Goal: Task Accomplishment & Management: Manage account settings

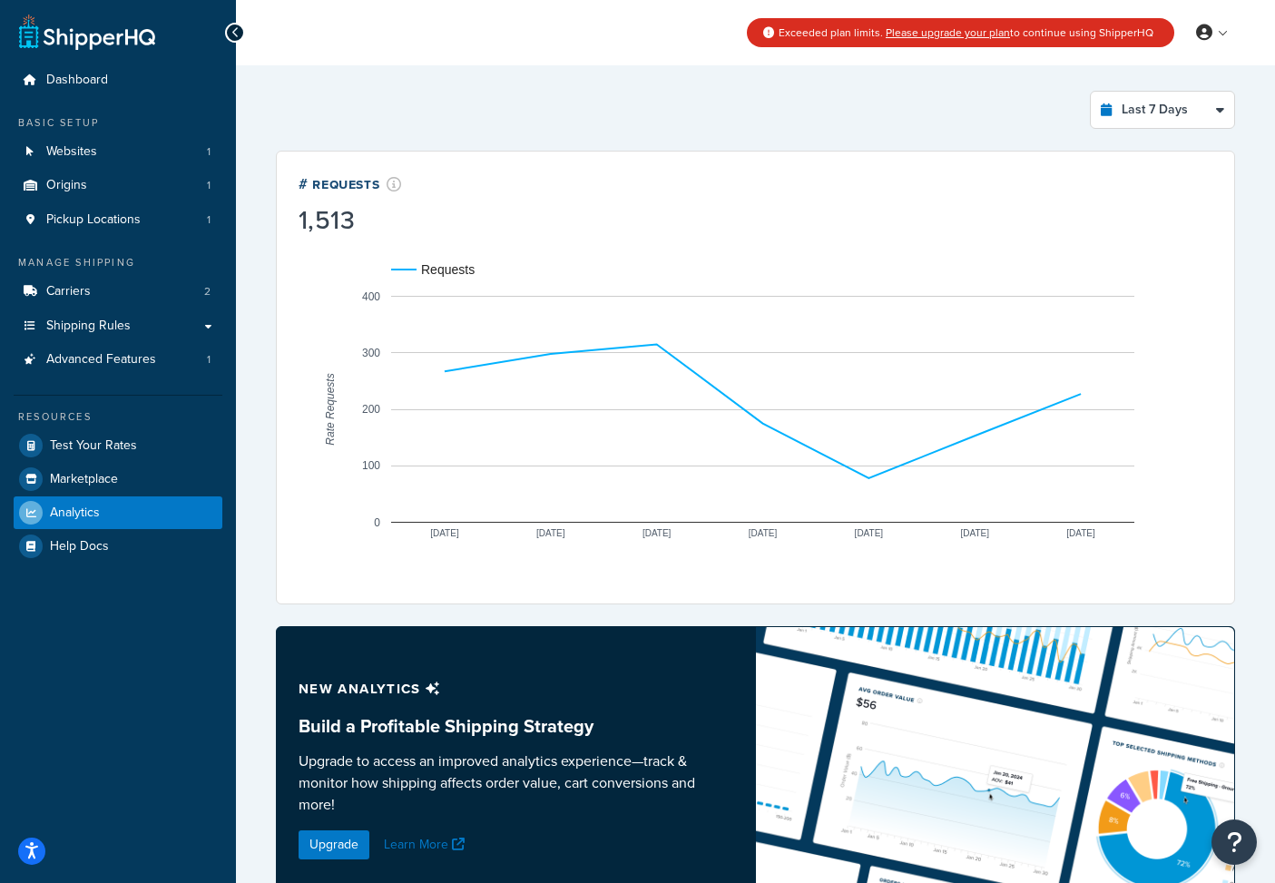
select select "last_7_days"
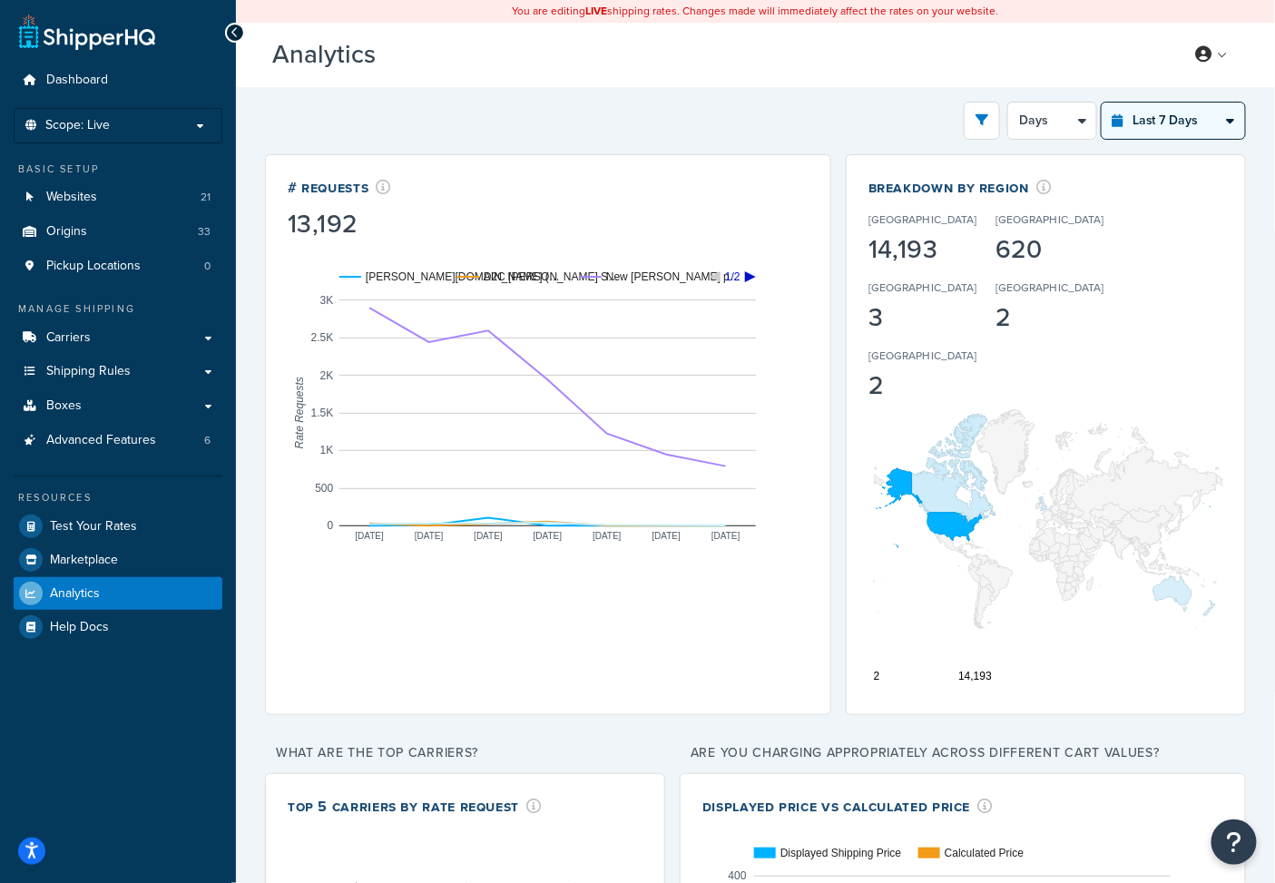
click at [1212, 122] on select "Last 24 Hours Last 7 Days Last 30 Days Last 3 Months Last 6 Months Last 12 Mont…" at bounding box center [1172, 121] width 143 height 36
select select "last_30_days"
click at [1101, 103] on select "Last 24 Hours Last 7 Days Last 30 Days Last 3 Months Last 6 Months Last 12 Mont…" at bounding box center [1172, 121] width 143 height 36
select select "5d"
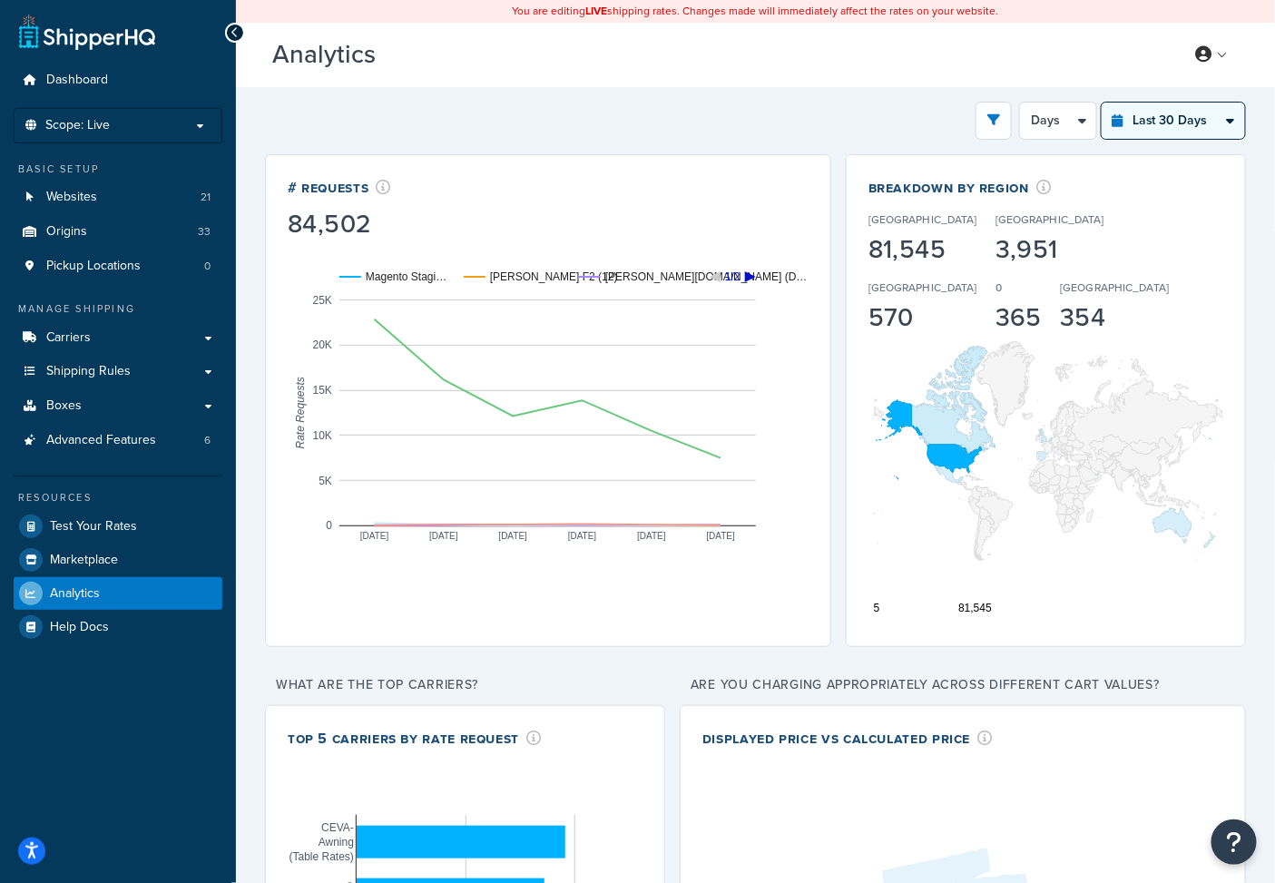
click at [1159, 124] on select "Last 24 Hours Last 7 Days Last 30 Days Last 3 Months Last 6 Months Last 12 Mont…" at bounding box center [1172, 121] width 143 height 36
select select "last_3_months"
click at [1101, 103] on select "Last 24 Hours Last 7 Days Last 30 Days Last 3 Months Last 6 Months Last 12 Mont…" at bounding box center [1172, 121] width 143 height 36
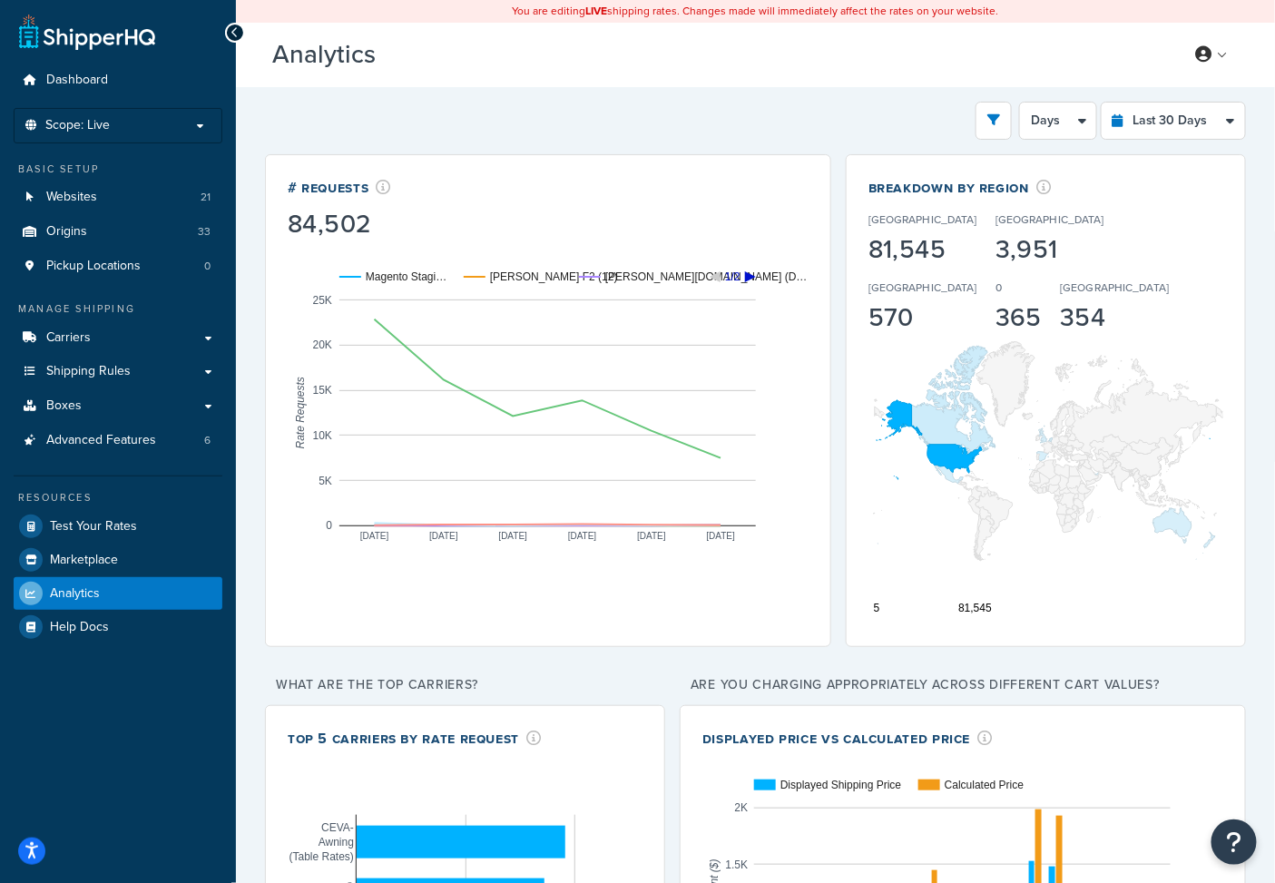
select select "1w"
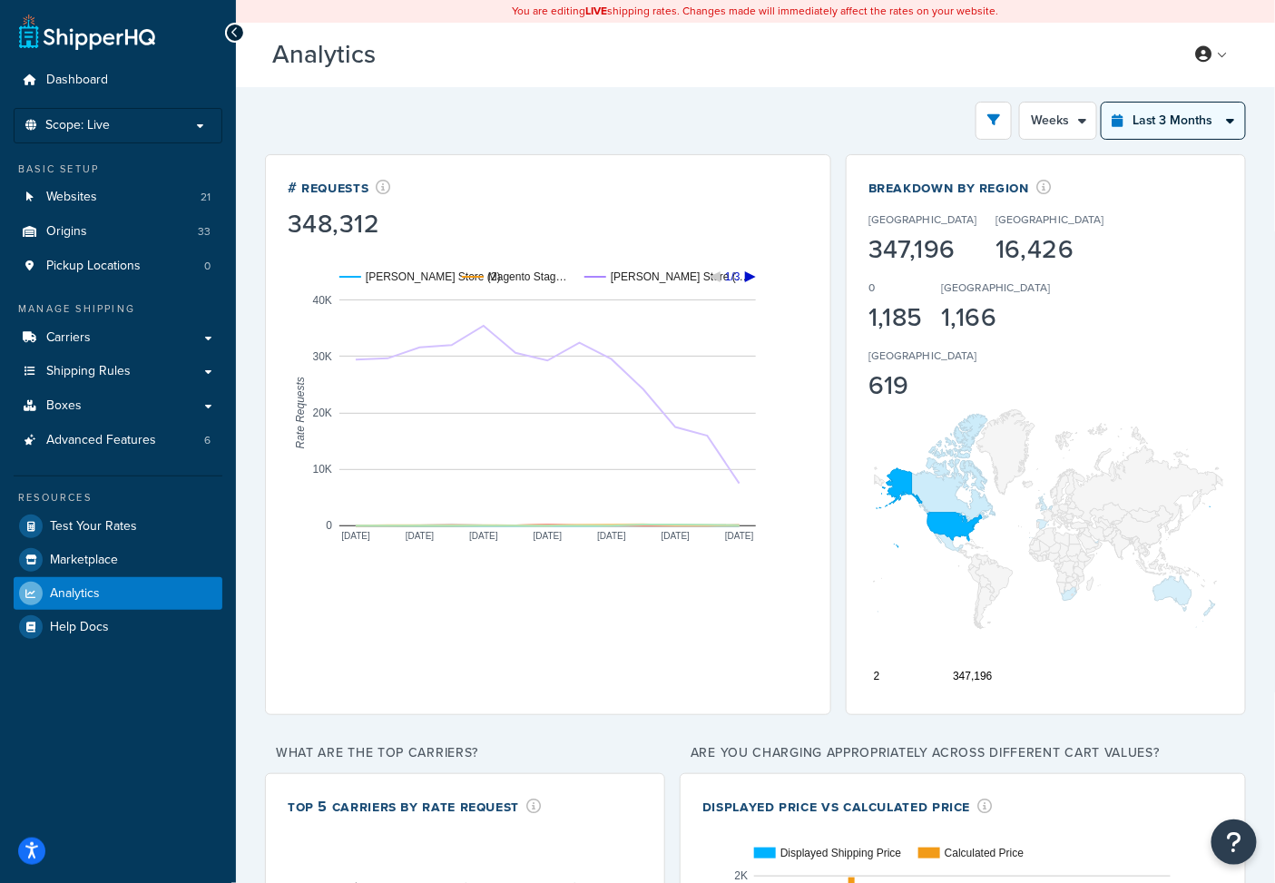
click at [1189, 124] on select "Last 24 Hours Last 7 Days Last 30 Days Last 3 Months Last 6 Months Last 12 Mont…" at bounding box center [1172, 121] width 143 height 36
select select "last_year"
click at [1101, 103] on select "Last 24 Hours Last 7 Days Last 30 Days Last 3 Months Last 6 Months Last 12 Mont…" at bounding box center [1172, 121] width 143 height 36
select select "1M"
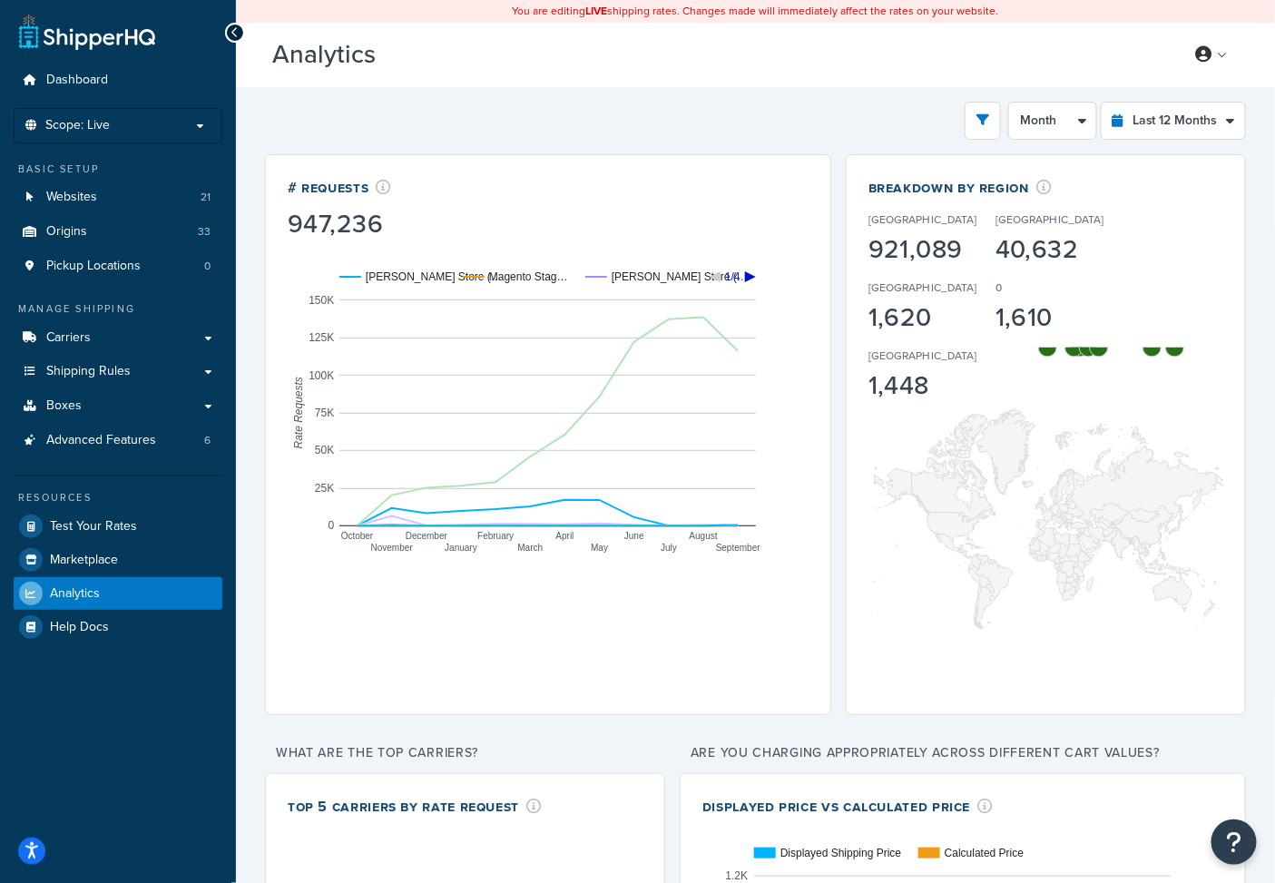
click at [755, 514] on rect "A chart." at bounding box center [547, 412] width 416 height 227
click at [742, 276] on rect "A chart." at bounding box center [547, 276] width 416 height 11
click at [747, 278] on icon "A chart." at bounding box center [750, 276] width 11 height 11
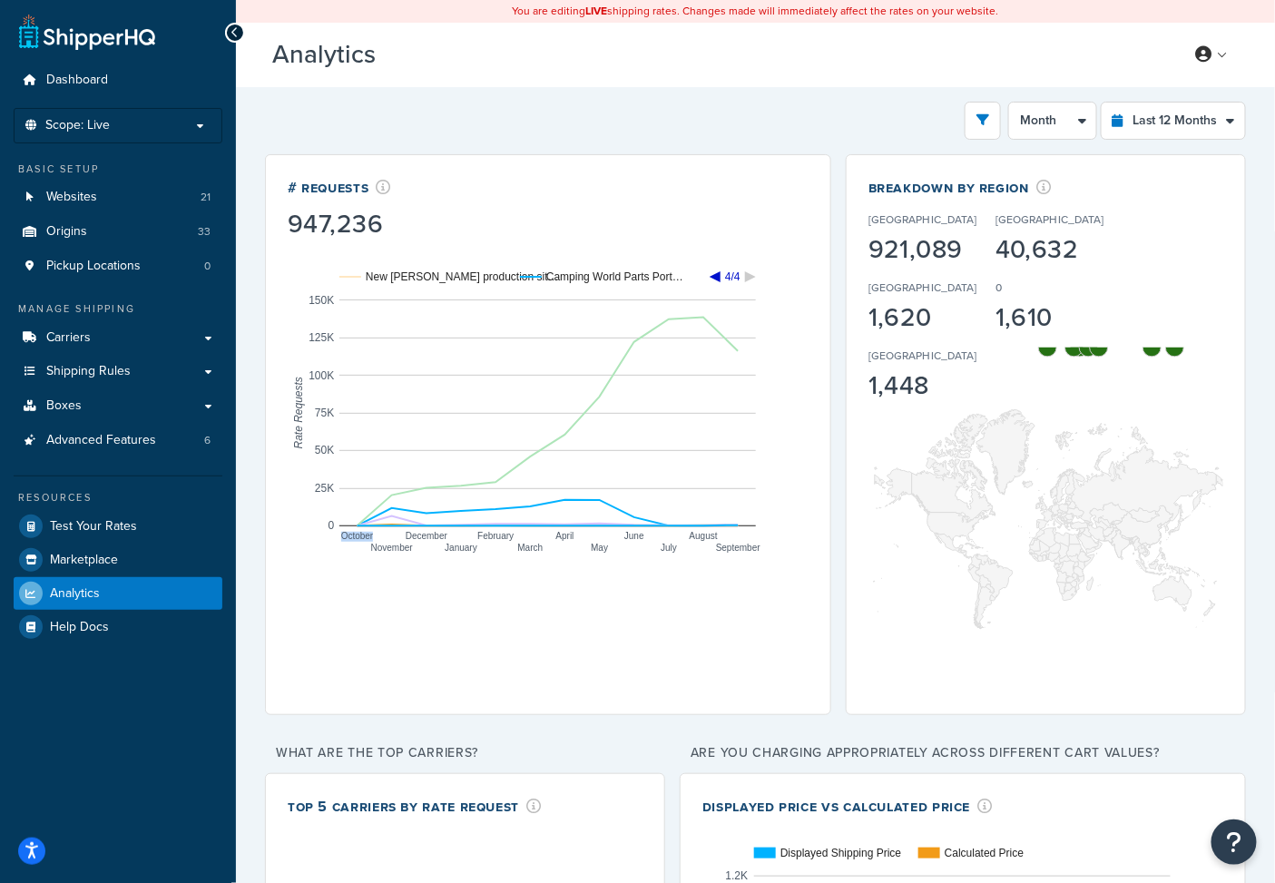
click at [747, 278] on icon "A chart." at bounding box center [750, 276] width 11 height 11
click at [129, 441] on span "Advanced Features" at bounding box center [101, 440] width 110 height 15
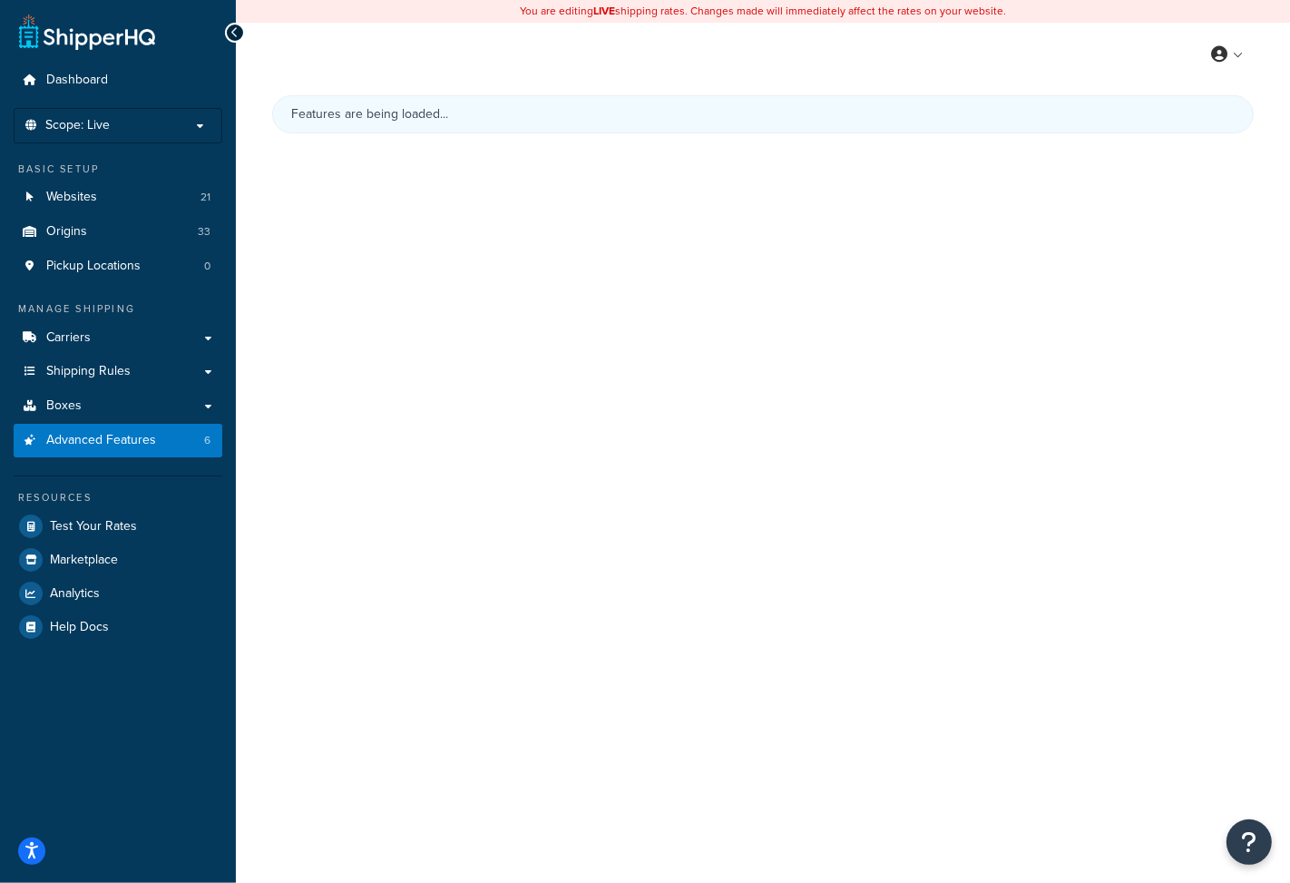
click at [129, 441] on span "Advanced Features" at bounding box center [101, 440] width 110 height 15
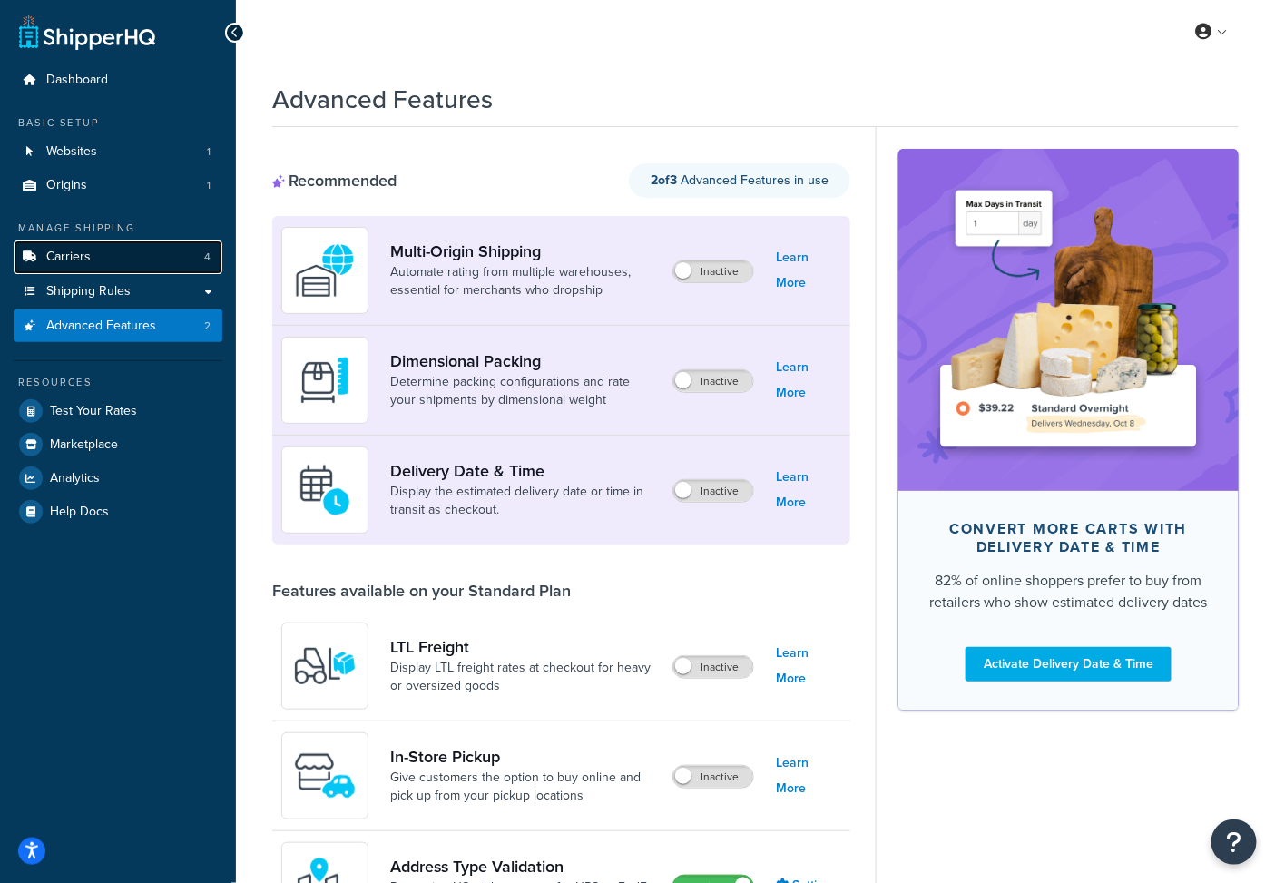
click at [168, 246] on link "Carriers 4" at bounding box center [118, 257] width 209 height 34
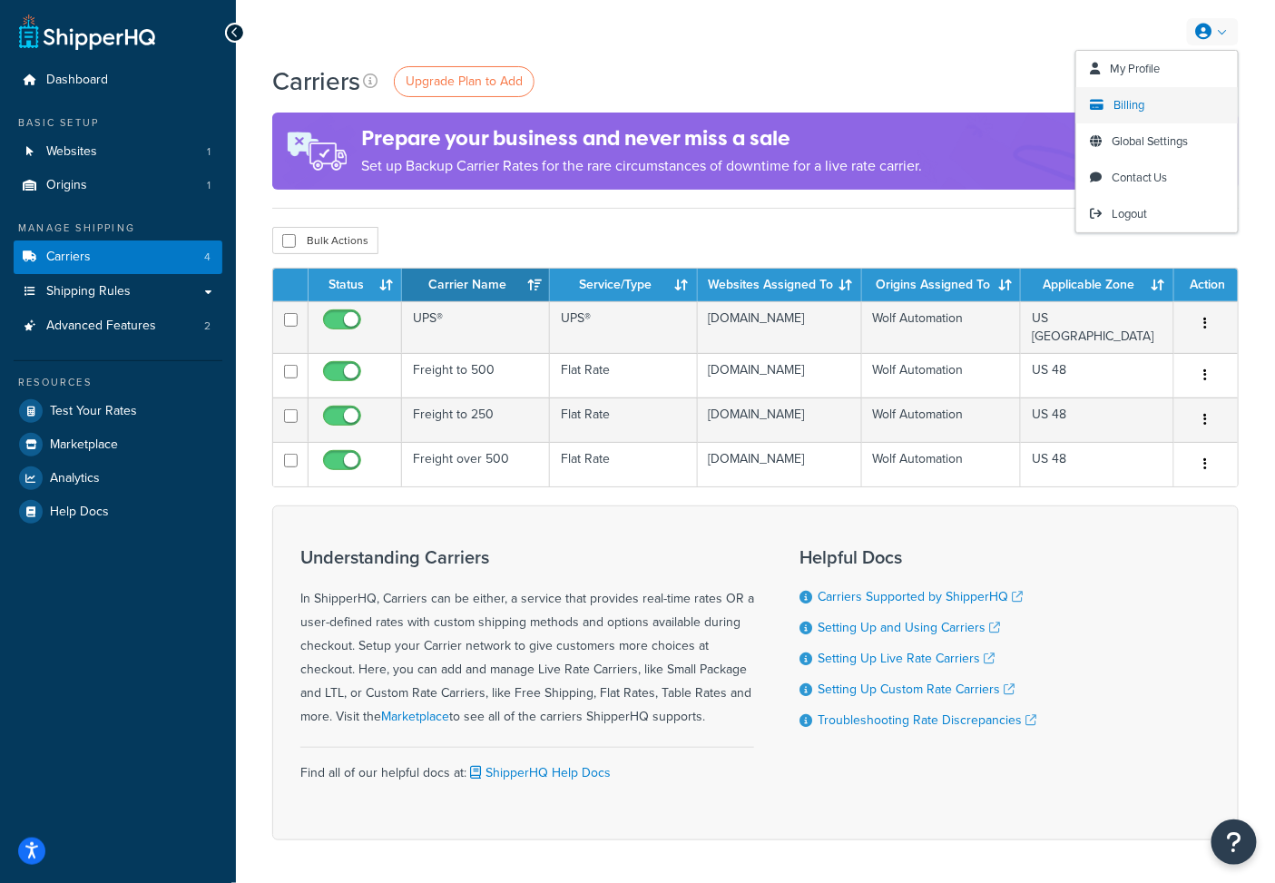
click at [1150, 102] on link "Billing" at bounding box center [1156, 105] width 161 height 36
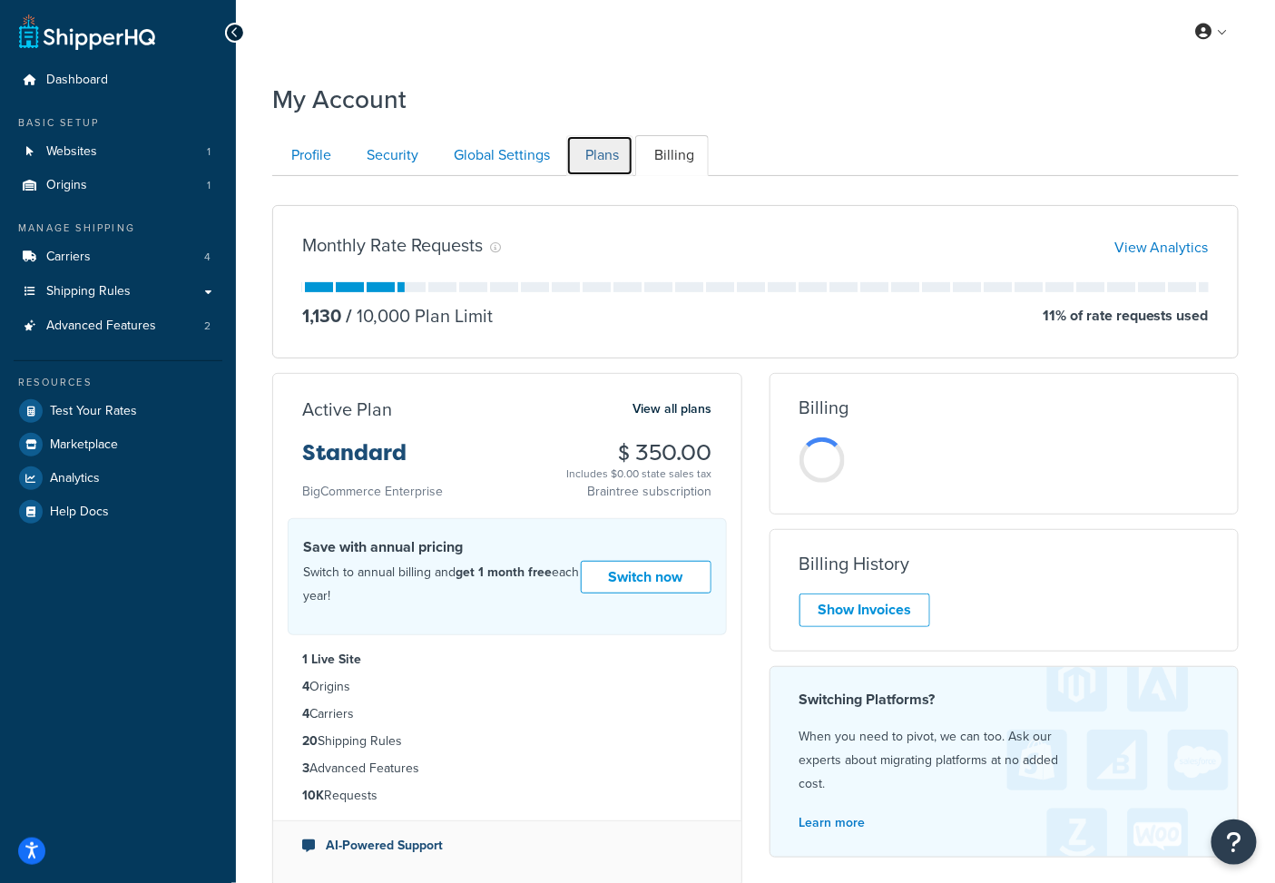
click at [611, 152] on link "Plans" at bounding box center [599, 155] width 67 height 41
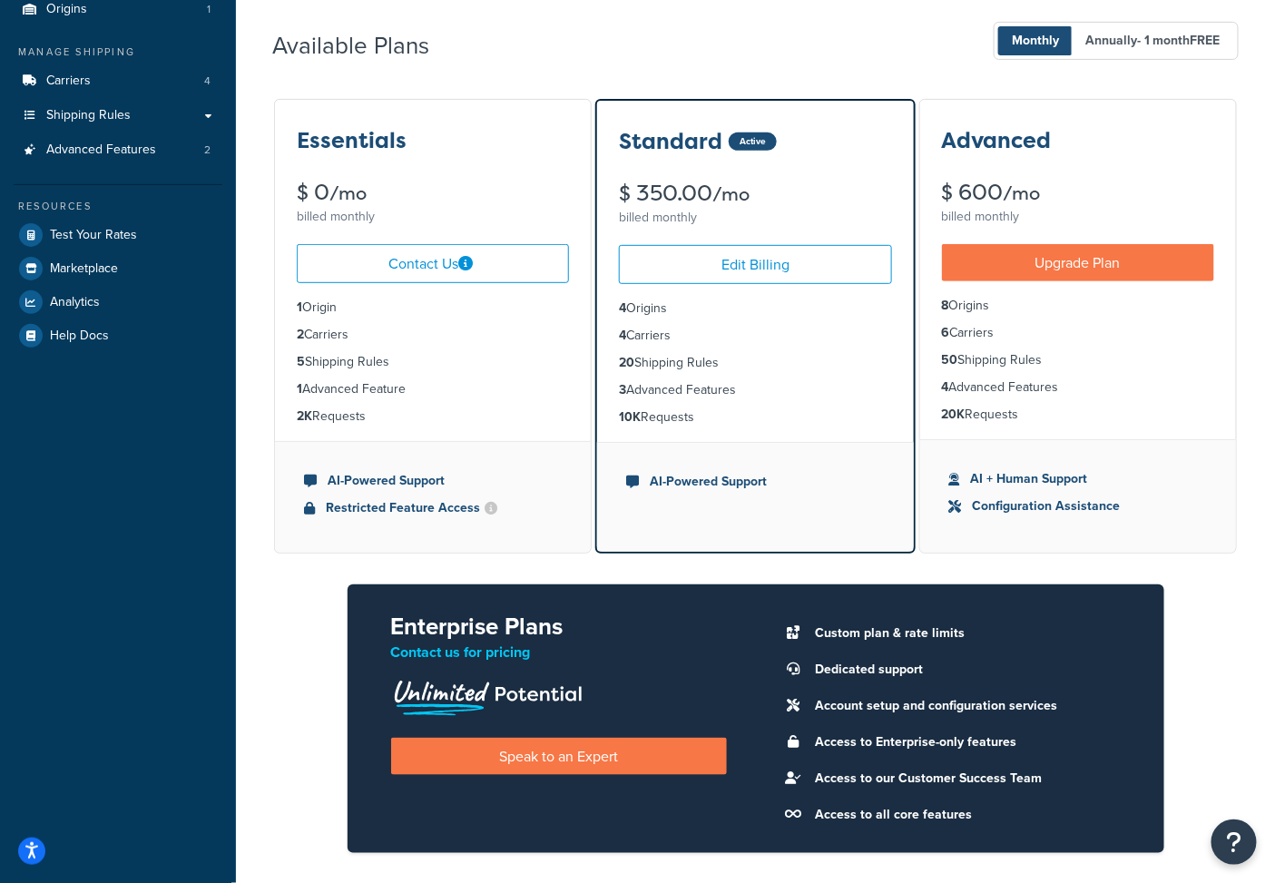
drag, startPoint x: 611, startPoint y: 306, endPoint x: 719, endPoint y: 308, distance: 108.9
click at [724, 306] on ul "4 Origins 4 Carriers 20 Shipping Rules 3 Advanced Features 10K Requests" at bounding box center [755, 363] width 316 height 158
drag, startPoint x: 612, startPoint y: 336, endPoint x: 743, endPoint y: 345, distance: 131.0
click at [743, 345] on ul "4 Origins 4 Carriers 20 Shipping Rules 3 Advanced Features 10K Requests" at bounding box center [755, 363] width 316 height 158
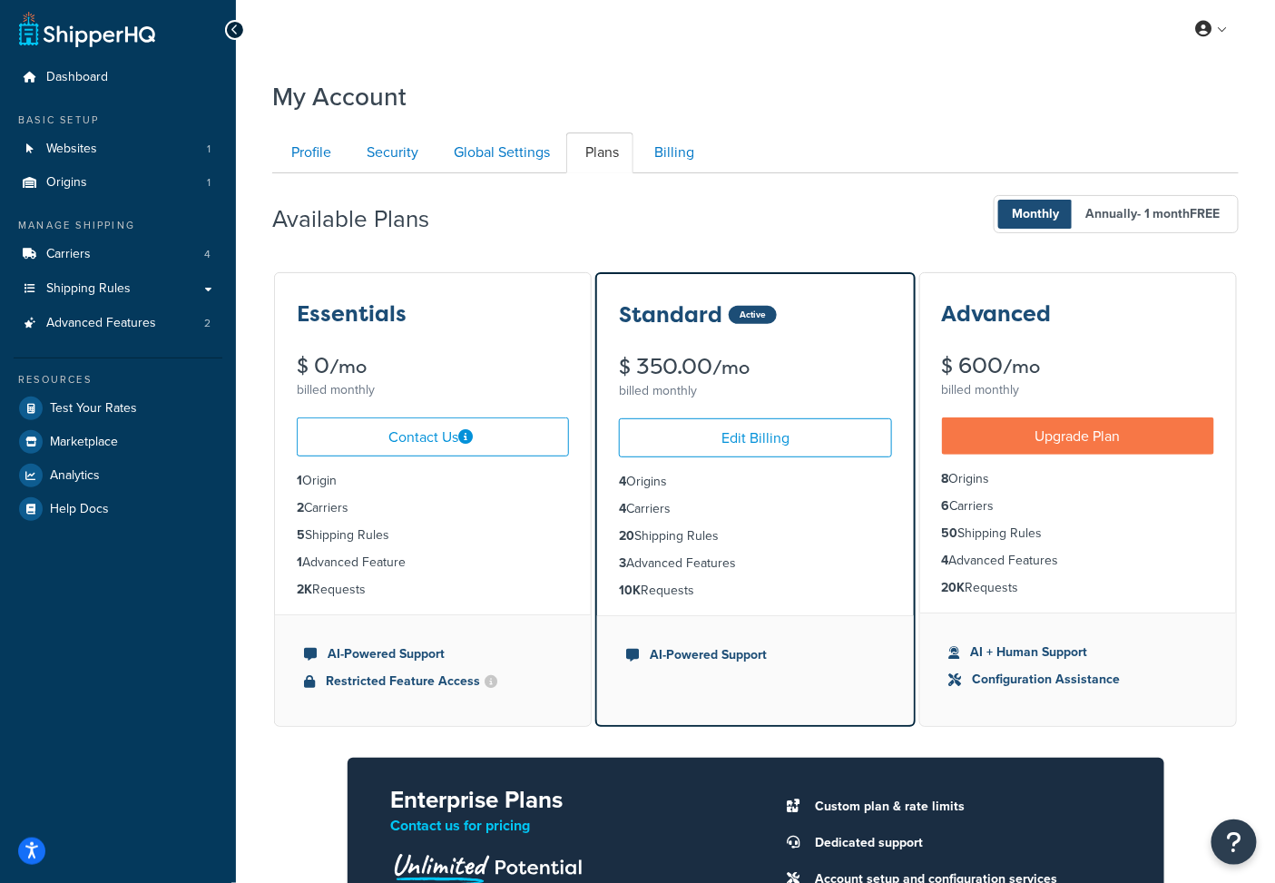
scroll to position [0, 0]
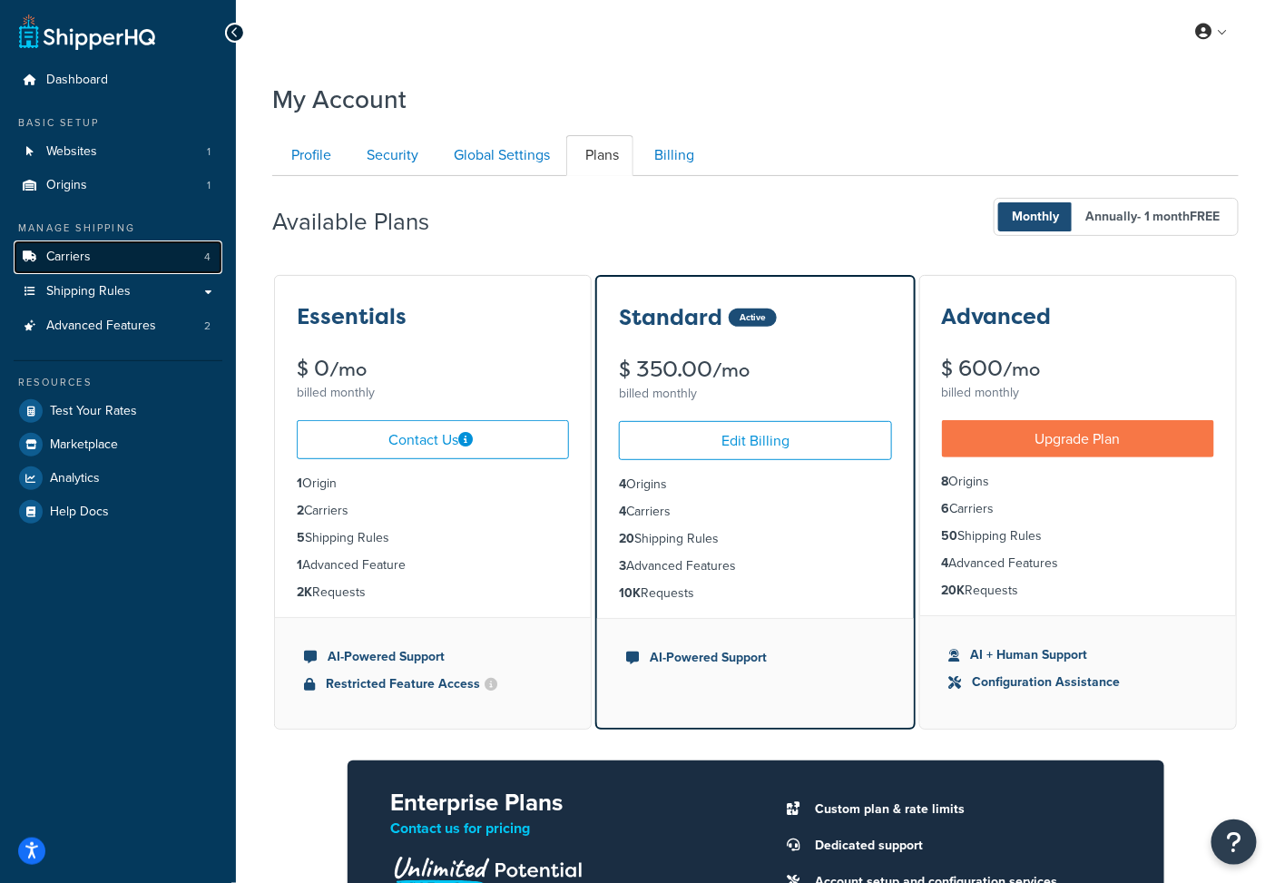
click at [95, 245] on link "Carriers 4" at bounding box center [118, 257] width 209 height 34
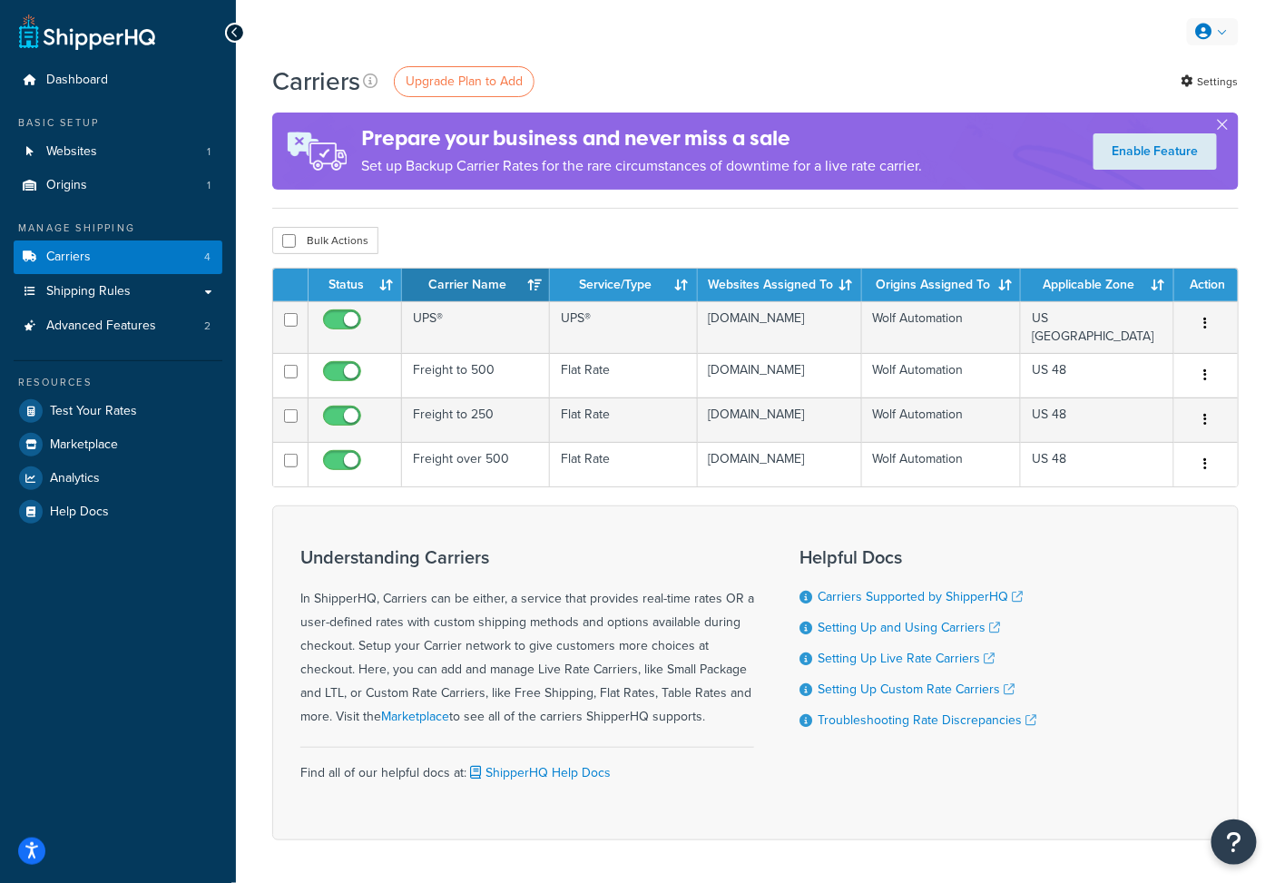
click at [1213, 26] on link at bounding box center [1213, 31] width 52 height 27
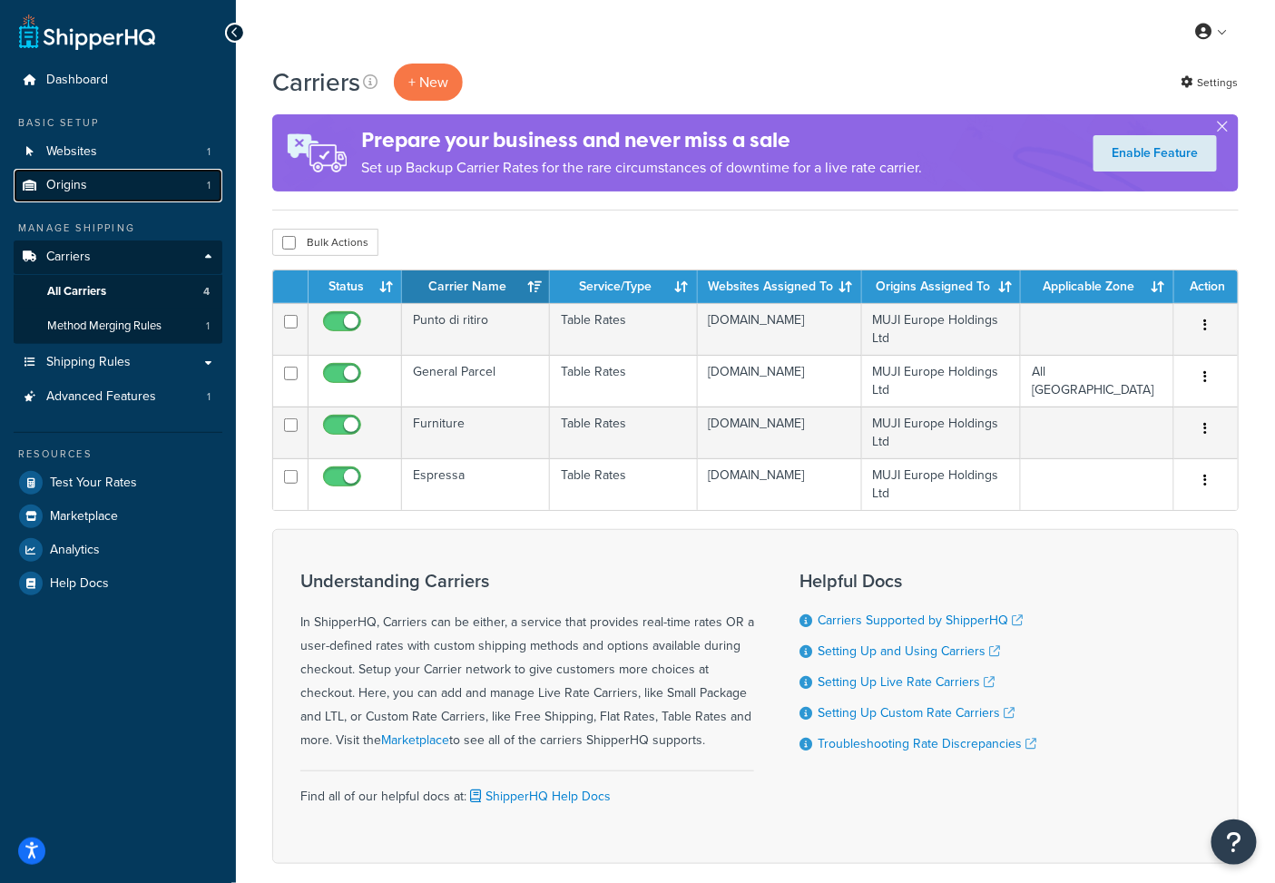
click at [148, 191] on link "Origins 1" at bounding box center [118, 186] width 209 height 34
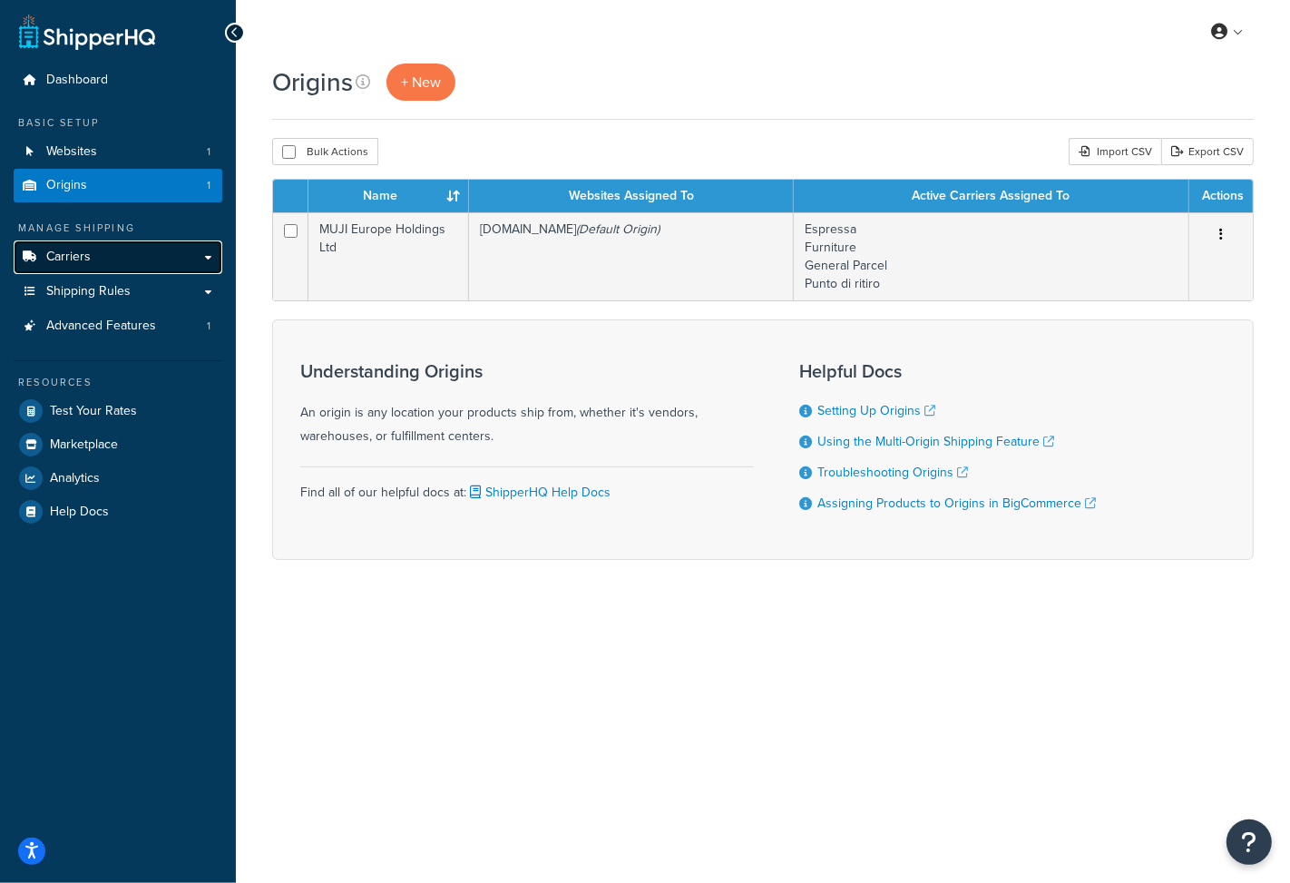
click at [155, 259] on link "Carriers" at bounding box center [118, 257] width 209 height 34
